Goal: Check status: Check status

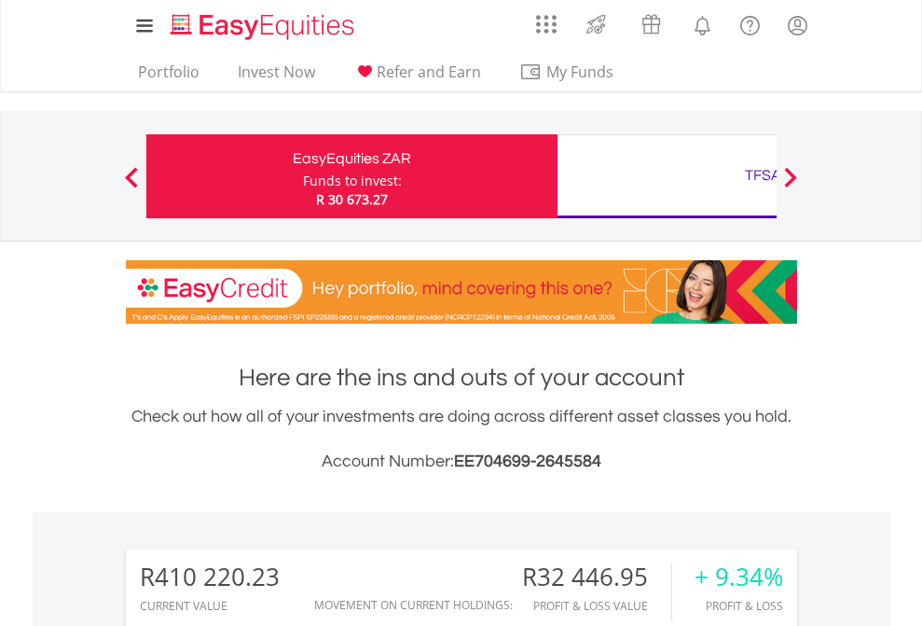
scroll to position [179, 293]
click at [303, 176] on div "Funds to invest:" at bounding box center [352, 181] width 99 height 19
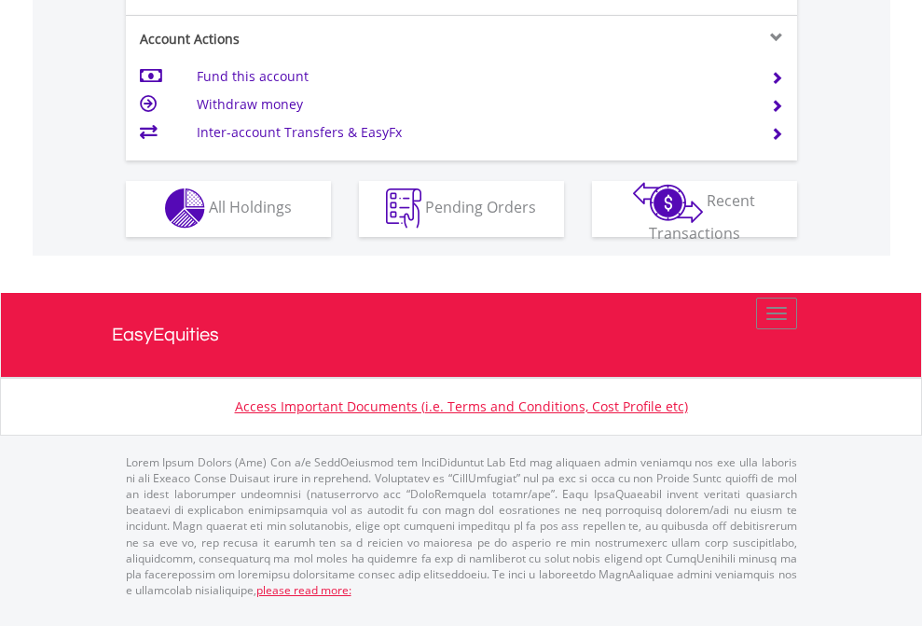
scroll to position [1743, 0]
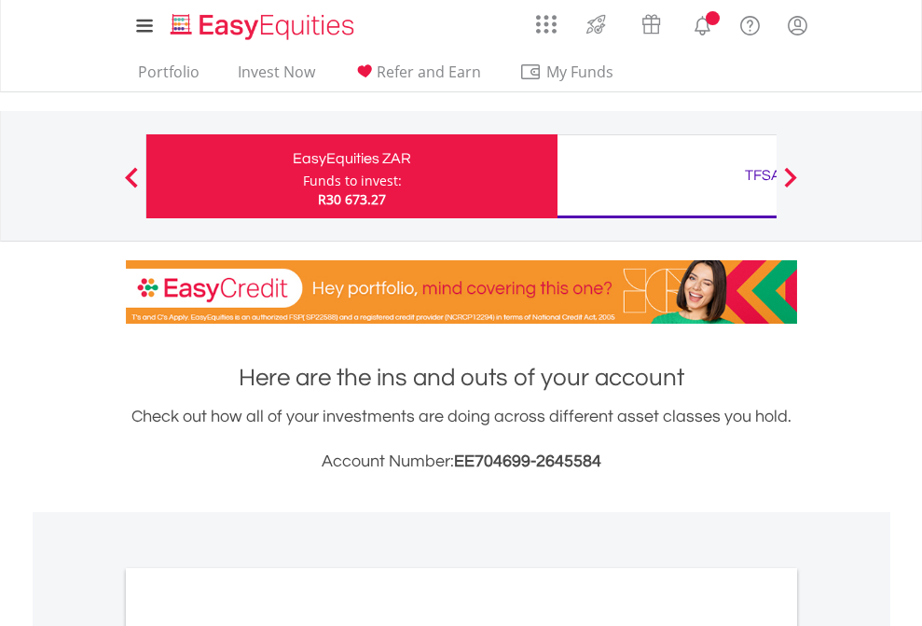
scroll to position [1121, 0]
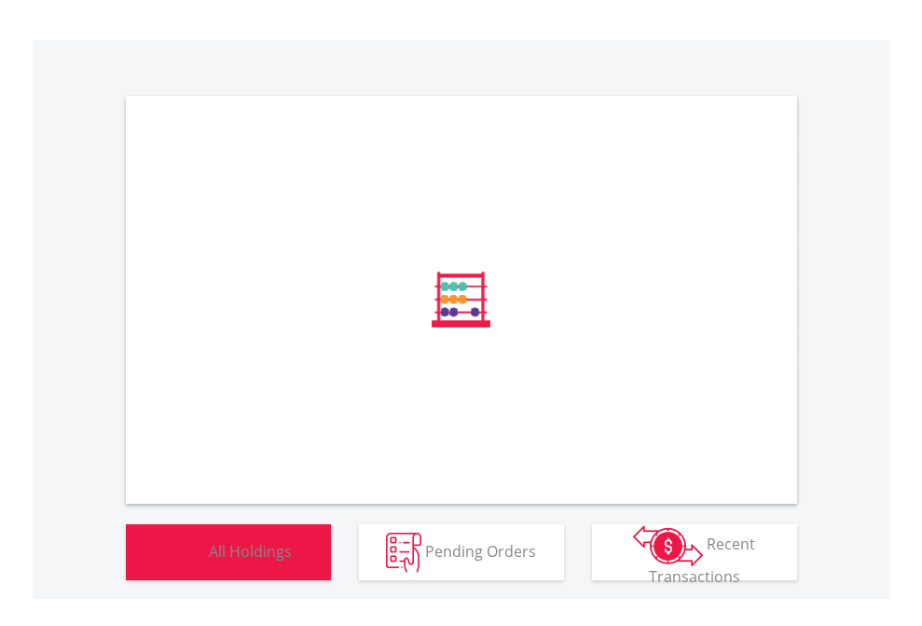
click at [209, 560] on span "All Holdings" at bounding box center [250, 550] width 83 height 21
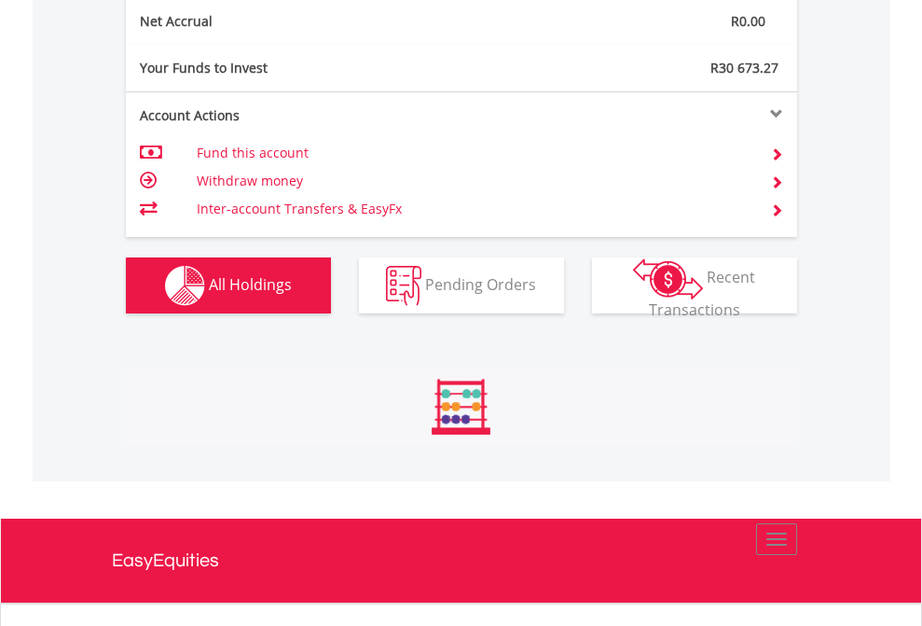
scroll to position [179, 293]
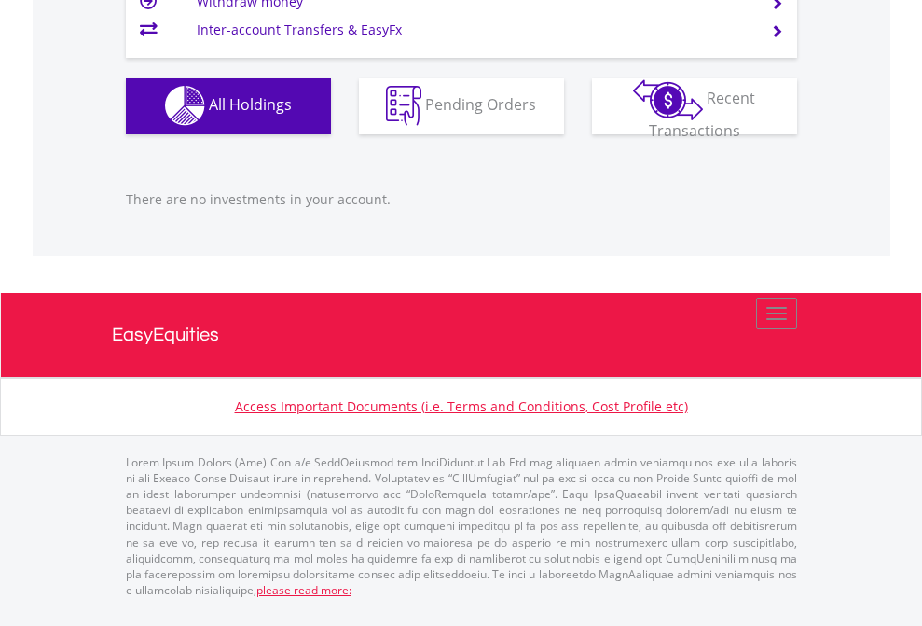
scroll to position [179, 293]
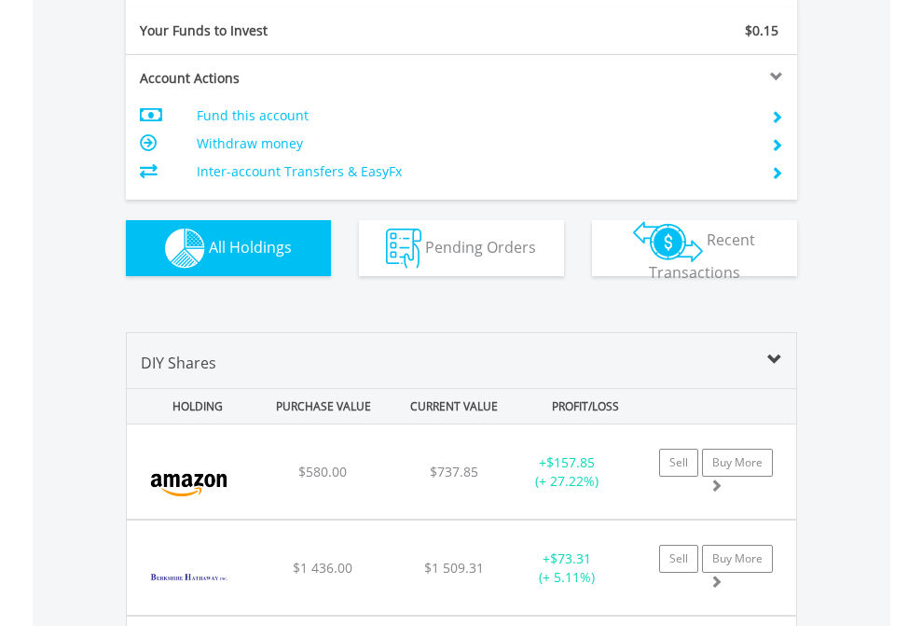
scroll to position [2073, 0]
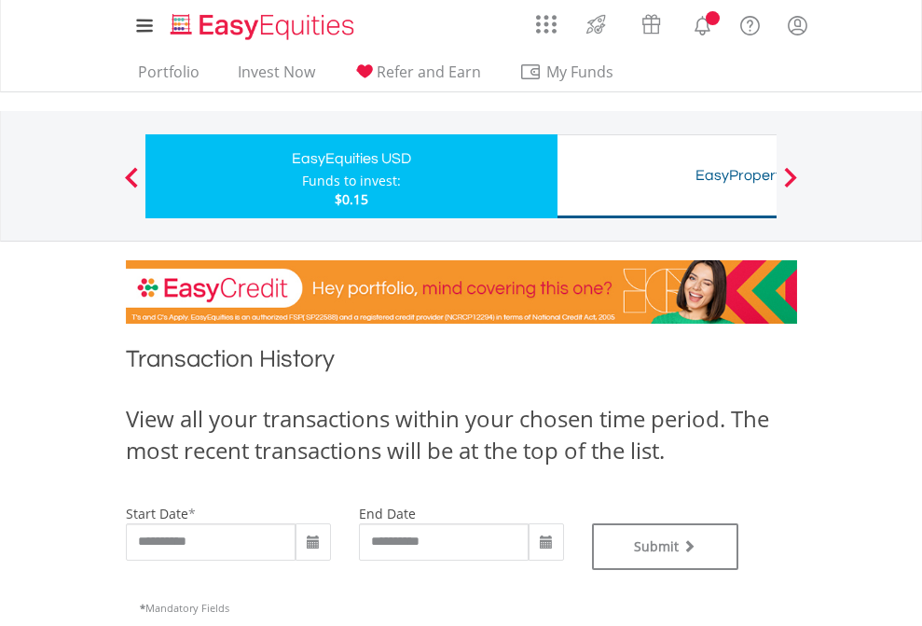
type input "**********"
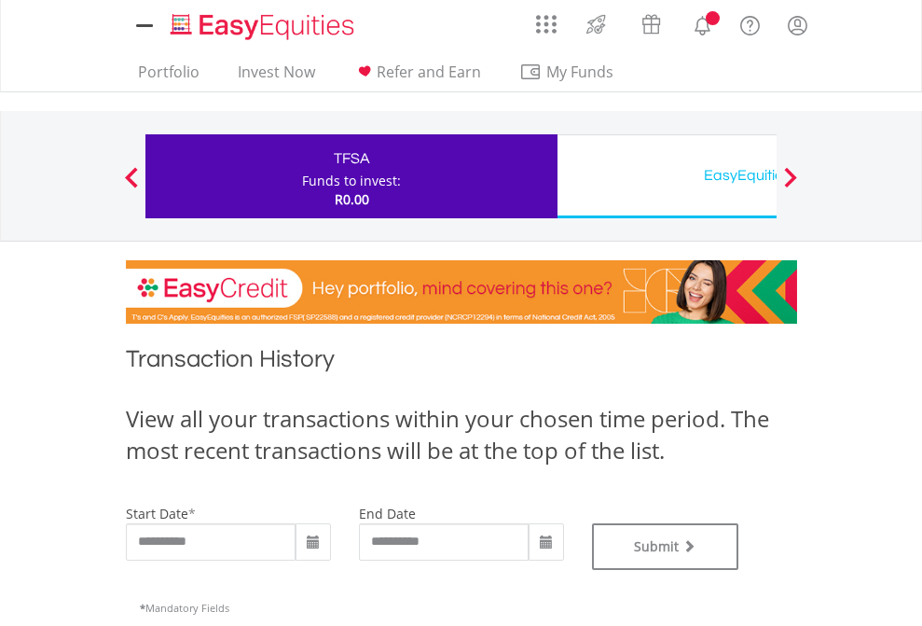
type input "**********"
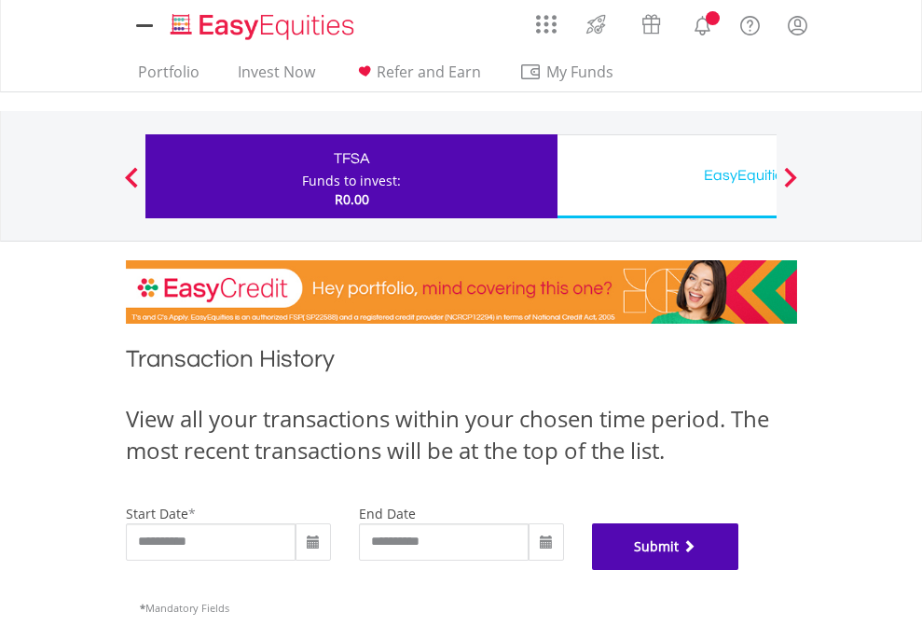
click at [739, 570] on button "Submit" at bounding box center [665, 546] width 147 height 47
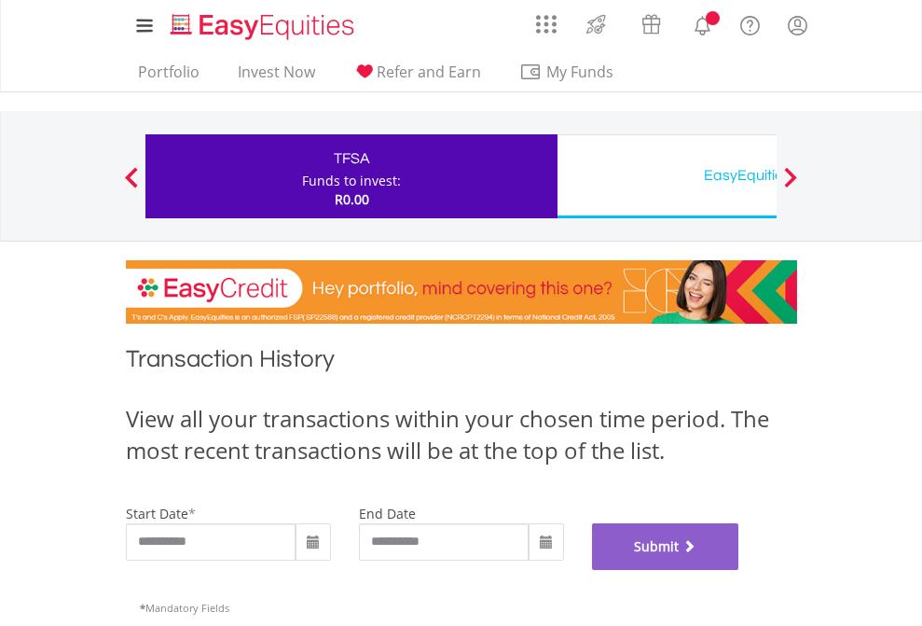
scroll to position [756, 0]
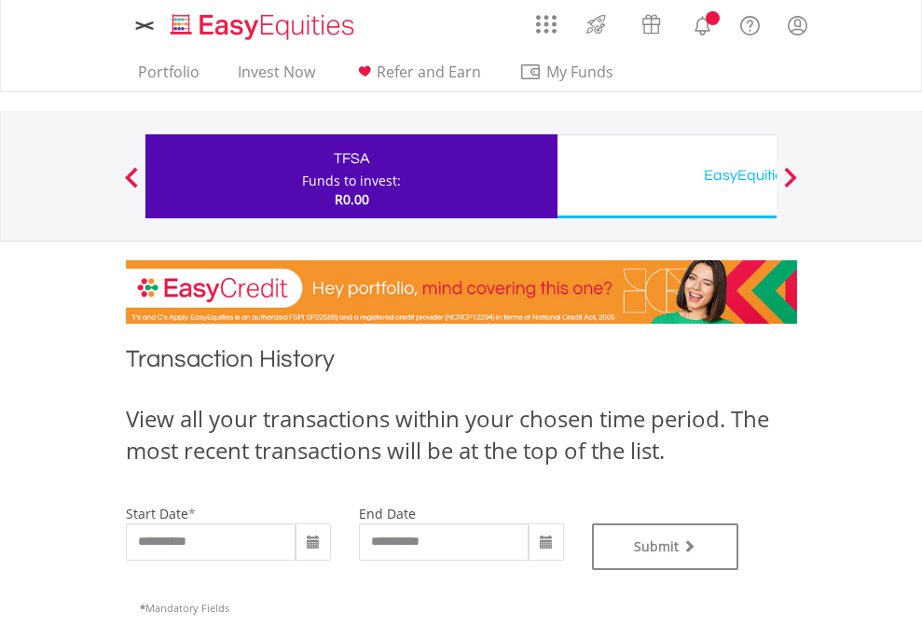
click at [667, 176] on div "EasyEquities USD" at bounding box center [763, 175] width 389 height 26
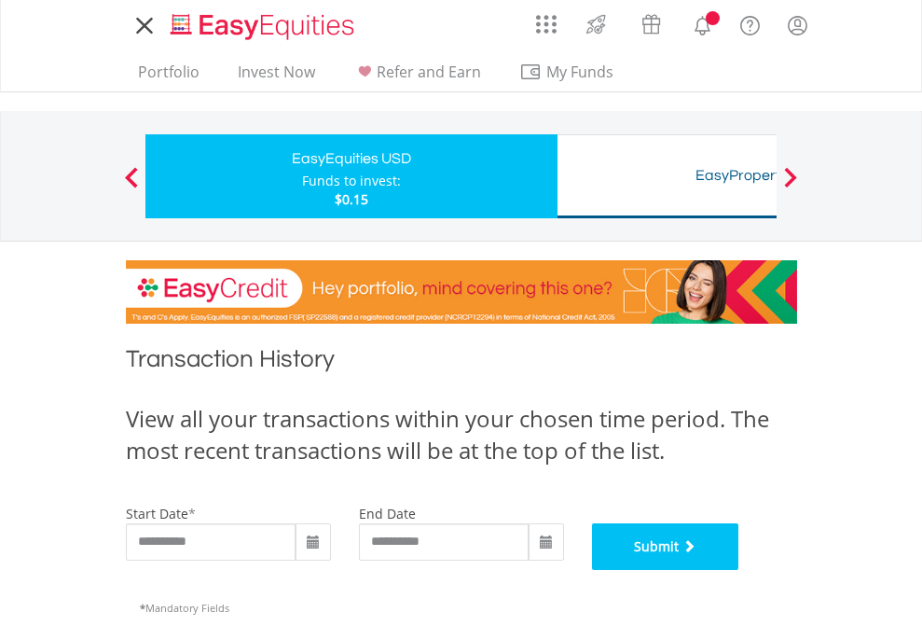
click at [739, 570] on button "Submit" at bounding box center [665, 546] width 147 height 47
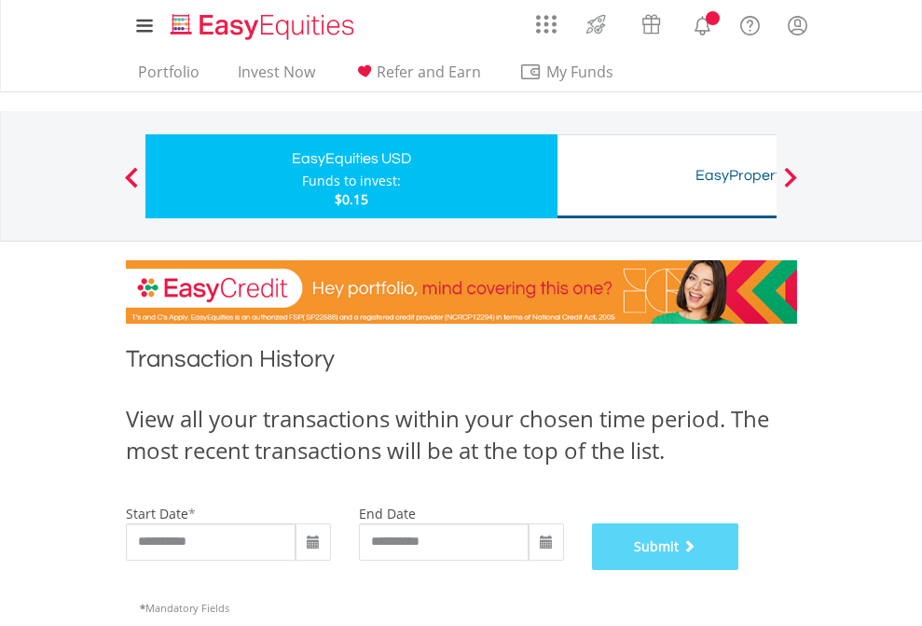
scroll to position [756, 0]
